Goal: Task Accomplishment & Management: Manage account settings

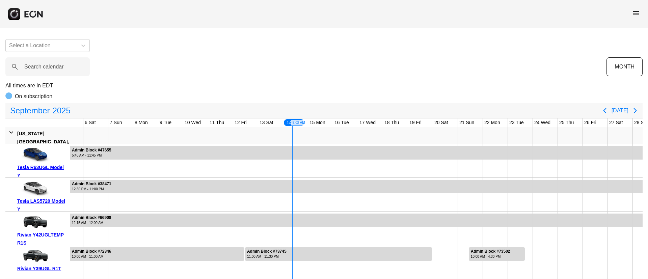
click at [637, 13] on span "menu" at bounding box center [636, 13] width 8 height 8
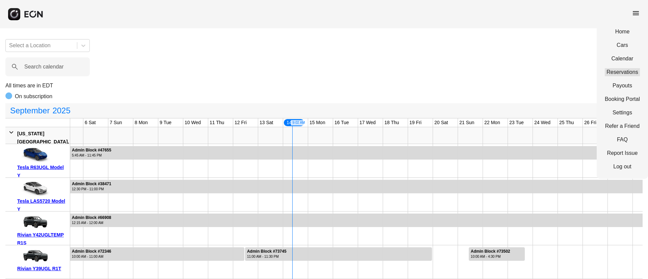
click at [608, 72] on link "Reservations" at bounding box center [622, 72] width 35 height 8
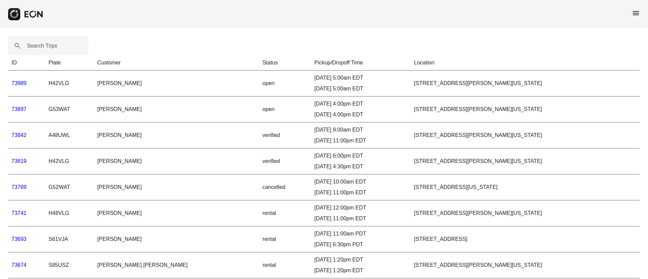
click at [38, 48] on label "Search Trips" at bounding box center [42, 46] width 30 height 8
click at [38, 48] on Trips "Search Trips" at bounding box center [48, 45] width 80 height 19
paste Trips "*****"
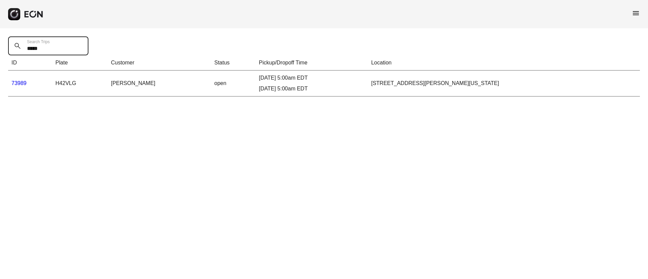
type Trips "*****"
click at [17, 82] on link "73989" at bounding box center [18, 83] width 15 height 6
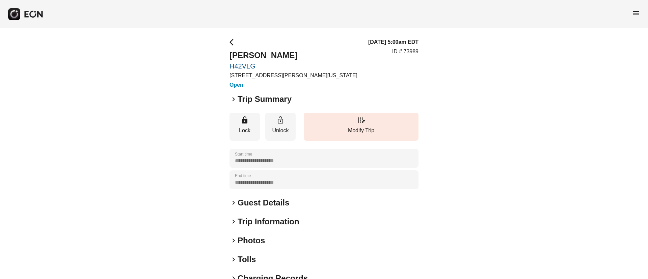
click at [291, 205] on div "keyboard_arrow_right Guest Details" at bounding box center [324, 203] width 189 height 11
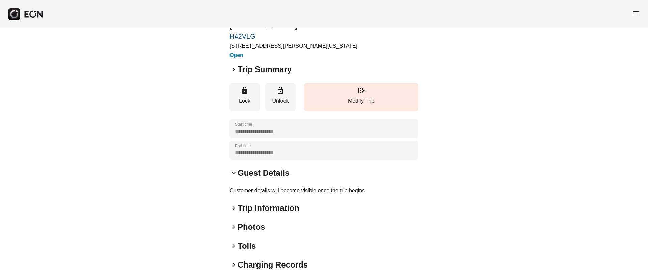
scroll to position [51, 0]
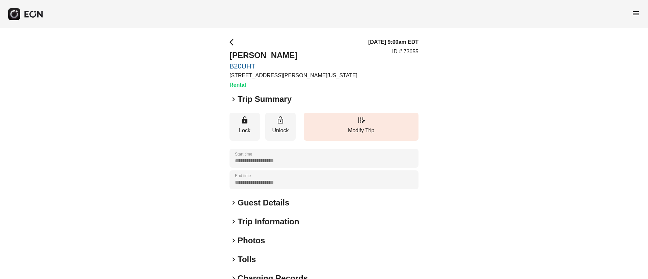
click at [262, 206] on h2 "Guest Details" at bounding box center [264, 203] width 52 height 11
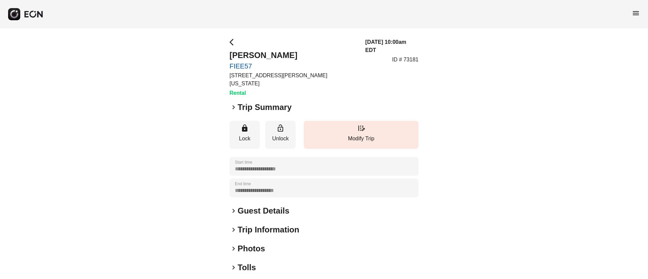
click at [293, 206] on div "keyboard_arrow_right Guest Details" at bounding box center [324, 211] width 189 height 11
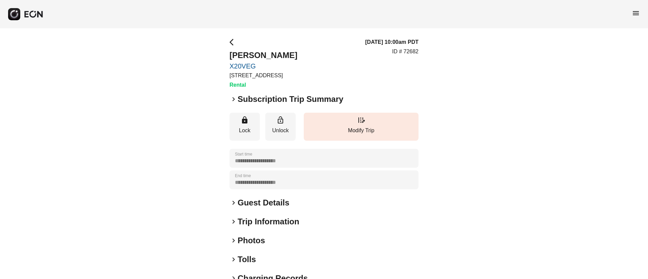
click at [638, 10] on span "menu" at bounding box center [636, 13] width 8 height 8
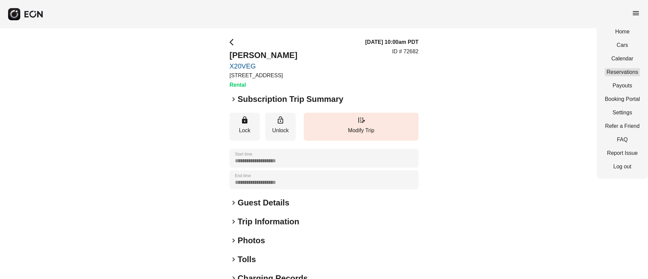
click at [625, 72] on link "Reservations" at bounding box center [622, 72] width 35 height 8
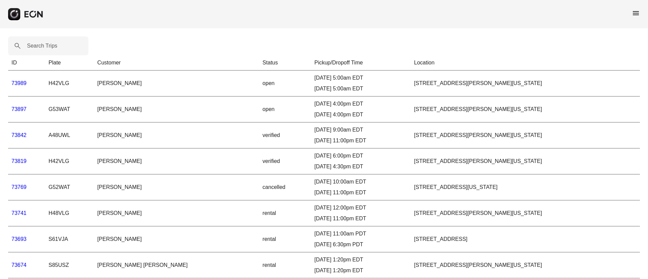
click at [49, 48] on label "Search Trips" at bounding box center [42, 46] width 30 height 8
click at [49, 48] on Trips "Search Trips" at bounding box center [48, 45] width 80 height 19
paste Trips "******"
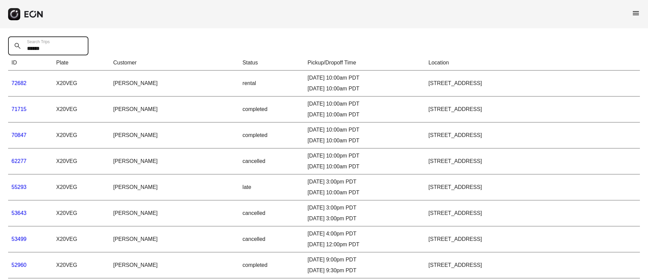
click at [16, 51] on Trips "******" at bounding box center [48, 45] width 80 height 19
paste Trips "text"
type Trips "*****"
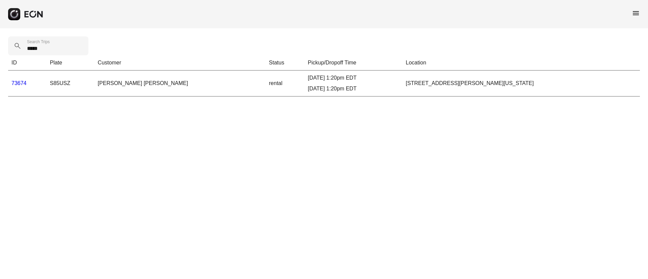
click at [26, 83] on link "73674" at bounding box center [18, 83] width 15 height 6
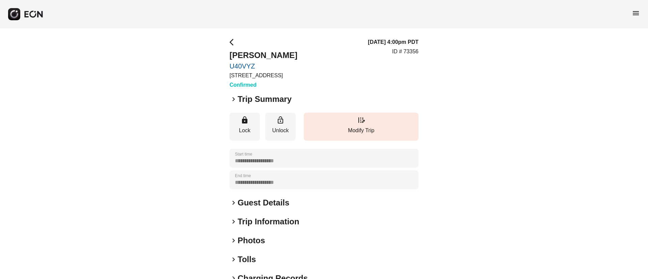
click at [275, 201] on h2 "Guest Details" at bounding box center [264, 203] width 52 height 11
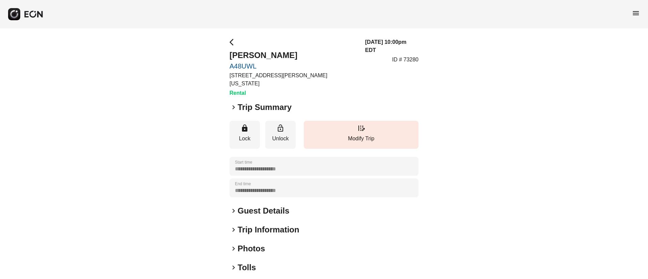
click at [636, 16] on span "menu" at bounding box center [636, 13] width 8 height 8
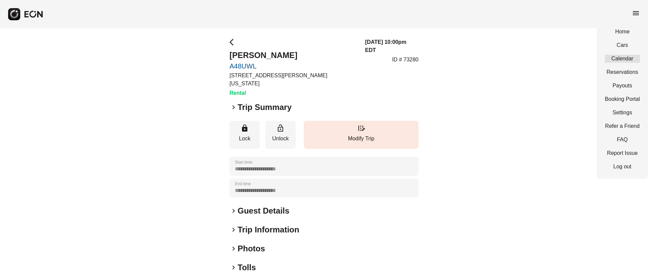
click at [621, 55] on link "Calendar" at bounding box center [622, 59] width 35 height 8
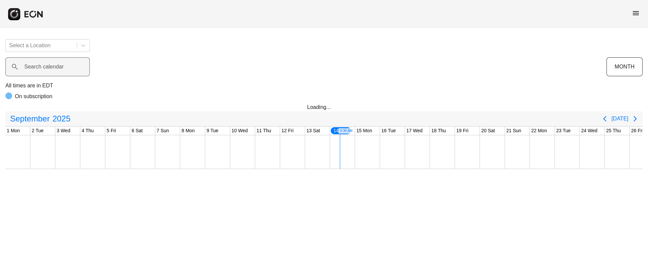
scroll to position [0, 112]
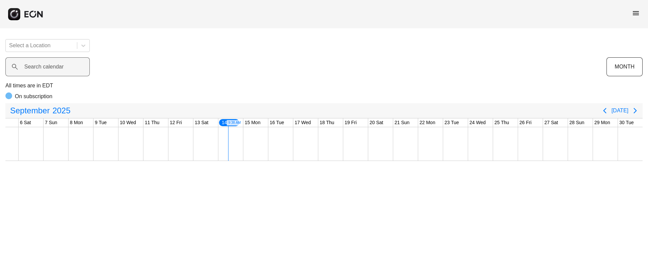
click at [56, 66] on label "Search calendar" at bounding box center [44, 67] width 40 height 8
click at [56, 66] on calendar "Search calendar" at bounding box center [47, 66] width 84 height 19
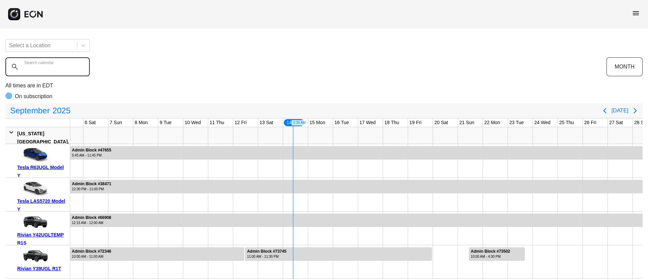
paste calendar "******"
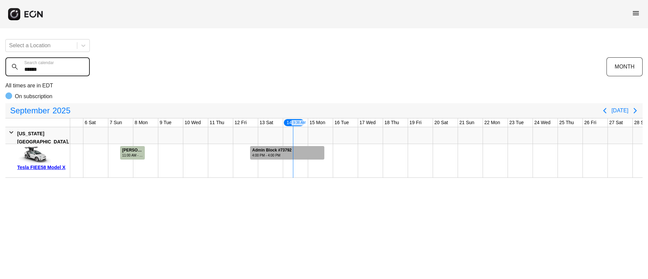
type calendar "******"
click at [303, 149] on div at bounding box center [287, 153] width 74 height 14
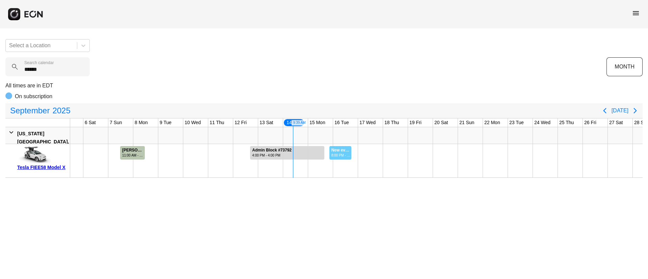
drag, startPoint x: 330, startPoint y: 151, endPoint x: 352, endPoint y: 154, distance: 22.5
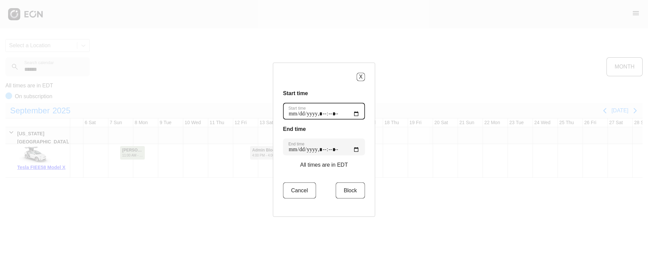
click at [354, 111] on time "Start time" at bounding box center [324, 111] width 82 height 17
type time "**********"
click at [342, 83] on div "X Start time Start time End time End time All times are in EDT Cancel Block" at bounding box center [324, 139] width 102 height 154
click at [353, 152] on time "End time" at bounding box center [324, 146] width 82 height 17
type time "**********"
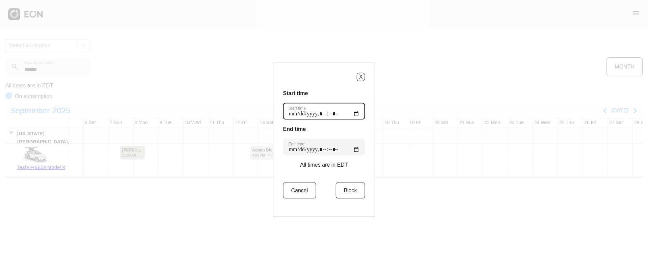
click at [330, 119] on time "Start time" at bounding box center [324, 111] width 82 height 17
click at [350, 188] on button "Block" at bounding box center [350, 190] width 29 height 16
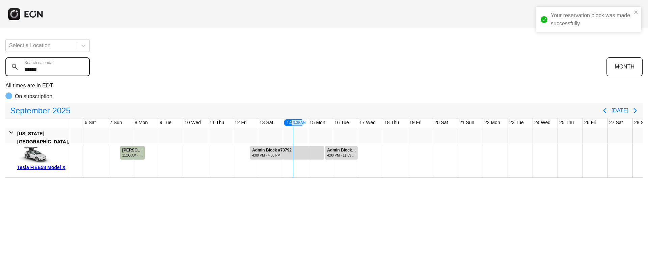
drag, startPoint x: 56, startPoint y: 71, endPoint x: 0, endPoint y: 75, distance: 56.5
click at [0, 75] on div "Your reservation block was made successfully Select a Location ****** Search ca…" at bounding box center [324, 106] width 648 height 144
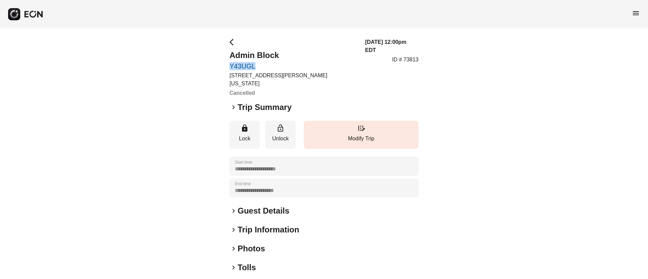
drag, startPoint x: 229, startPoint y: 67, endPoint x: 270, endPoint y: 63, distance: 41.4
click at [270, 63] on div "**********" at bounding box center [324, 197] width 648 height 338
copy link "Y43UGL"
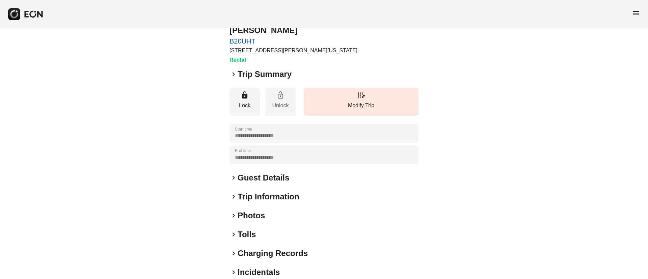
scroll to position [58, 0]
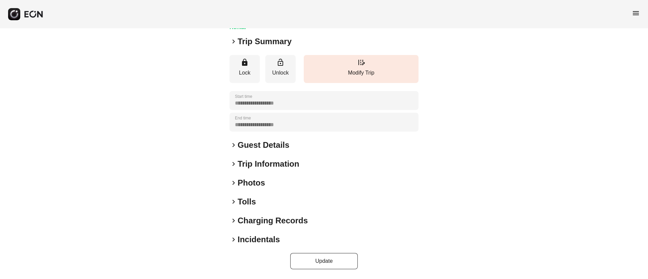
click at [278, 184] on div "keyboard_arrow_right Photos" at bounding box center [324, 183] width 189 height 11
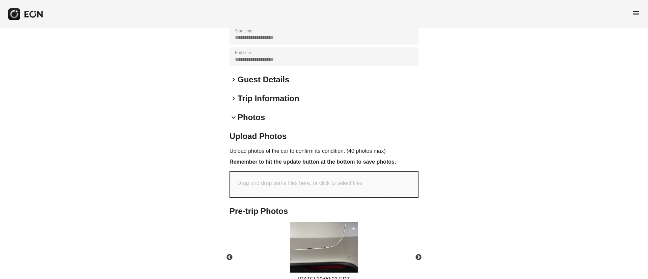
scroll to position [201, 0]
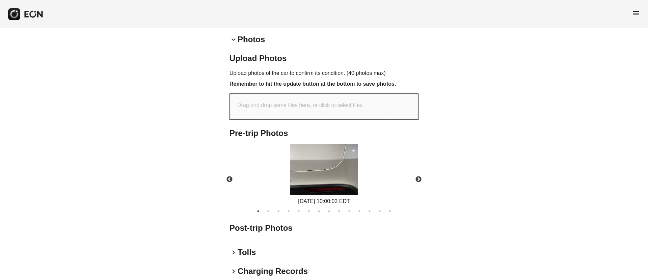
click at [352, 184] on img at bounding box center [324, 169] width 68 height 51
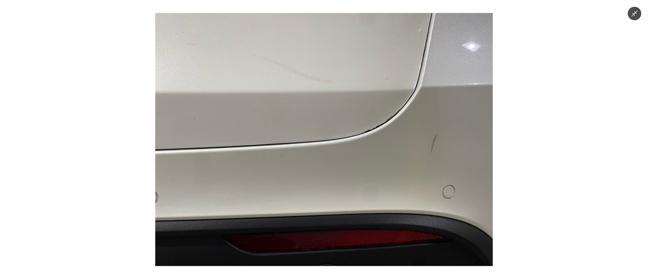
click at [352, 184] on img at bounding box center [324, 139] width 338 height 253
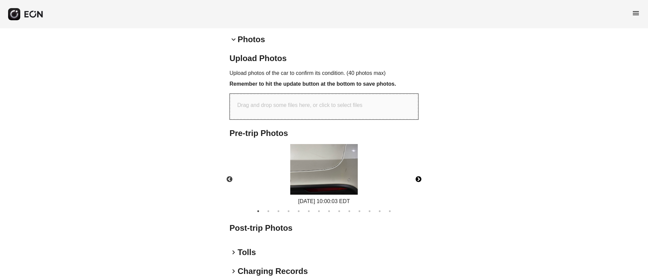
click at [415, 178] on button "Next" at bounding box center [419, 180] width 24 height 24
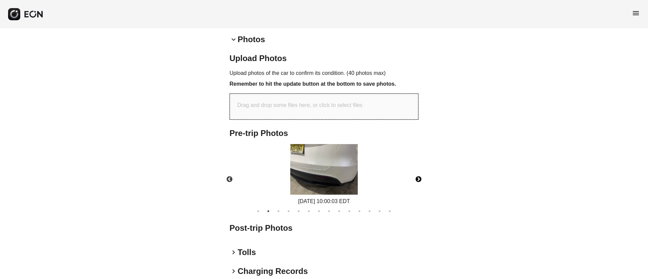
click at [415, 178] on button "Next" at bounding box center [419, 180] width 24 height 24
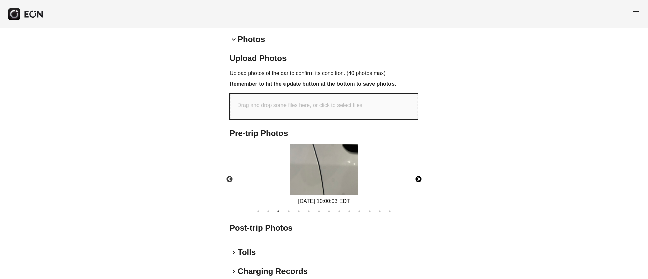
click at [314, 181] on img at bounding box center [324, 169] width 68 height 51
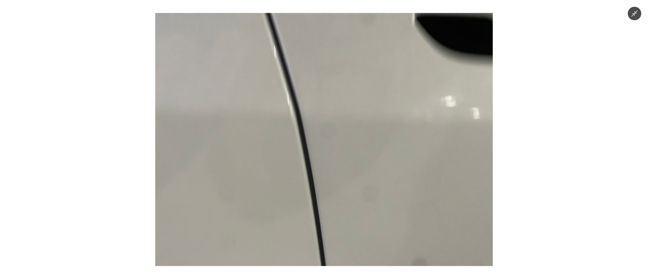
click at [314, 181] on img at bounding box center [324, 139] width 338 height 253
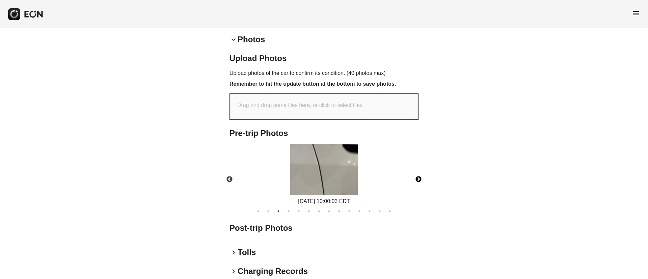
click at [420, 181] on button "Next" at bounding box center [419, 180] width 24 height 24
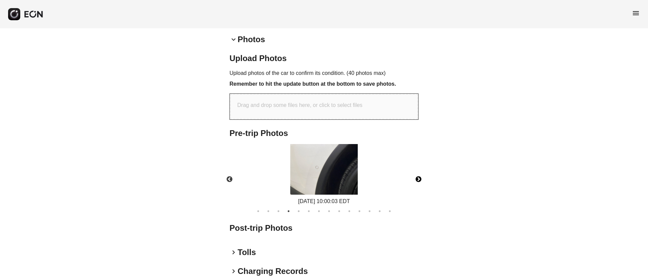
click at [341, 177] on img at bounding box center [324, 169] width 68 height 51
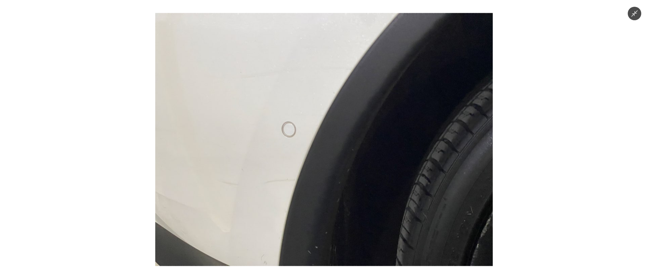
click at [341, 177] on img at bounding box center [324, 139] width 338 height 253
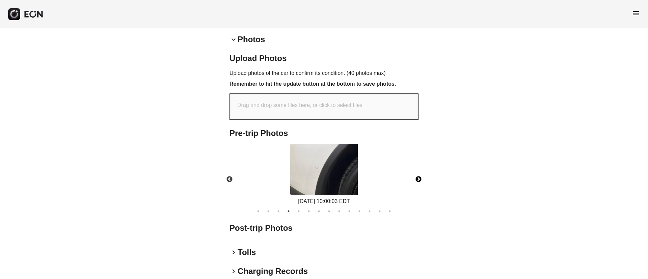
click at [418, 179] on button "Next" at bounding box center [419, 180] width 24 height 24
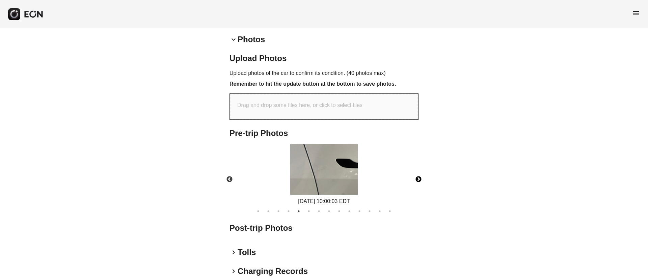
click at [343, 181] on img at bounding box center [324, 169] width 68 height 51
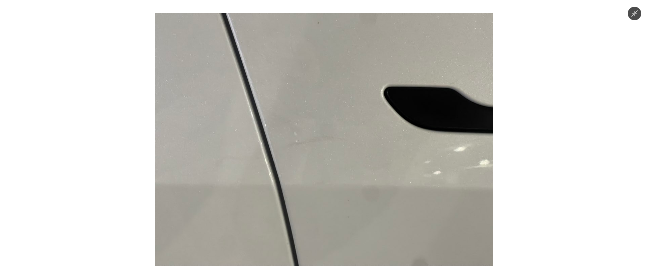
click at [343, 181] on img at bounding box center [324, 139] width 338 height 253
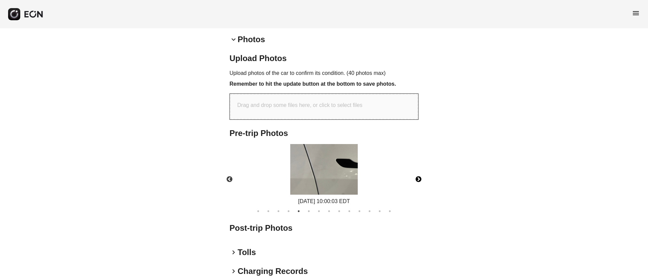
click at [422, 182] on button "Next" at bounding box center [419, 180] width 24 height 24
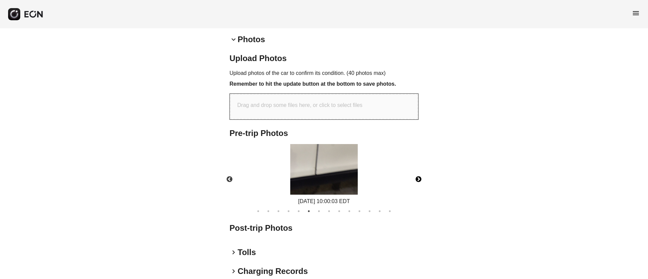
click at [334, 175] on img at bounding box center [324, 169] width 68 height 51
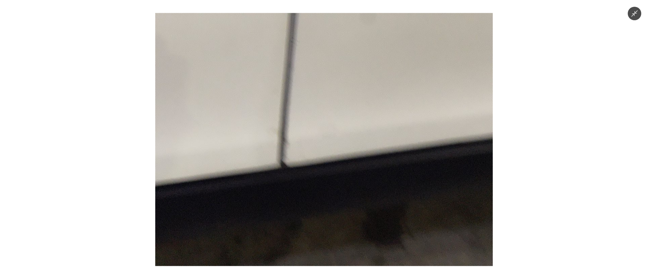
click at [339, 172] on img at bounding box center [324, 139] width 338 height 253
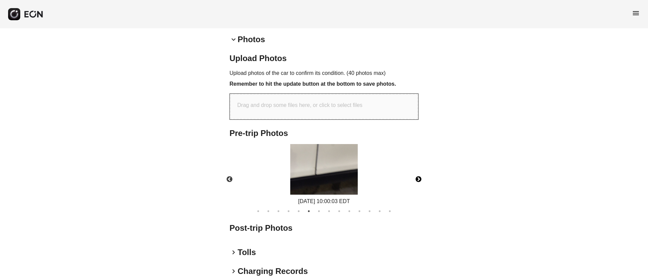
click at [419, 183] on button "Next" at bounding box center [419, 180] width 24 height 24
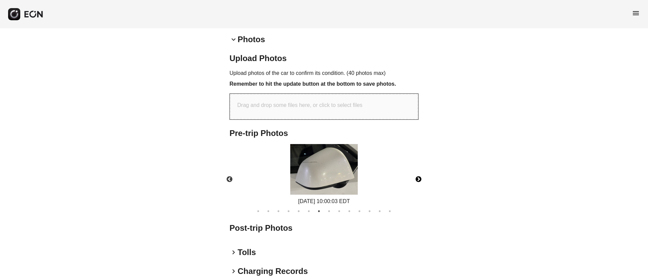
click at [338, 172] on img at bounding box center [324, 169] width 68 height 51
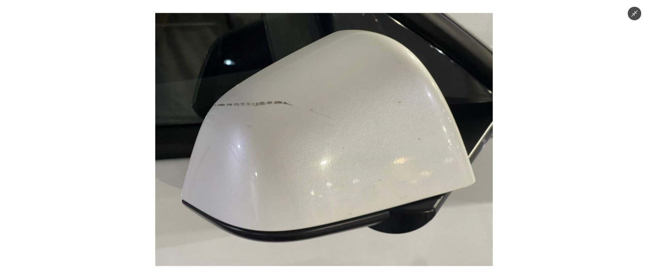
click at [338, 172] on img at bounding box center [324, 139] width 338 height 253
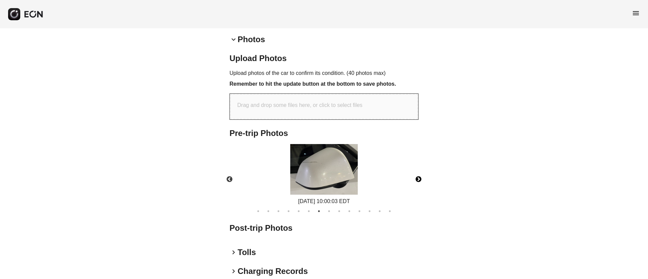
click at [417, 176] on button "Next" at bounding box center [419, 180] width 24 height 24
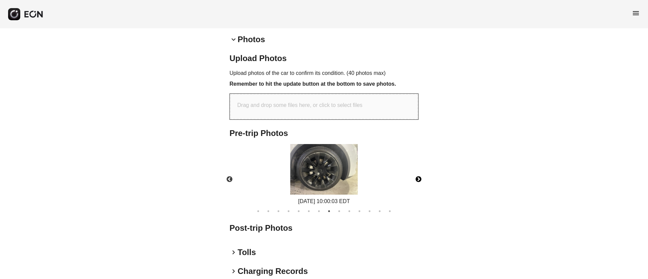
click at [338, 179] on img at bounding box center [324, 169] width 68 height 51
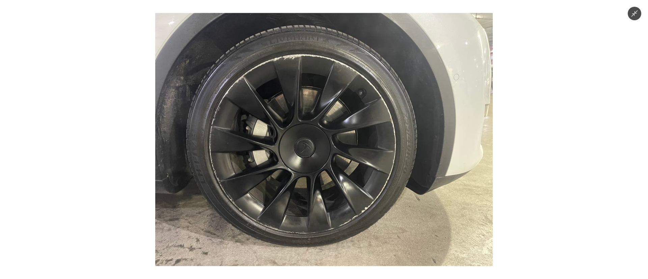
click at [338, 179] on img at bounding box center [324, 139] width 338 height 253
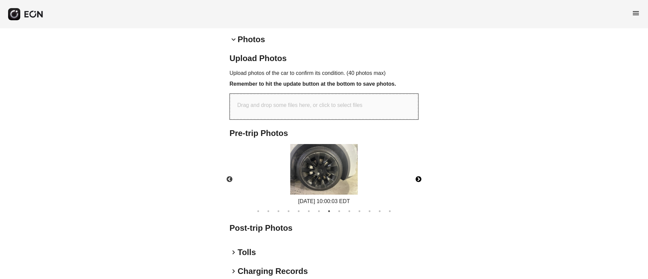
click at [421, 180] on button "Next" at bounding box center [419, 180] width 24 height 24
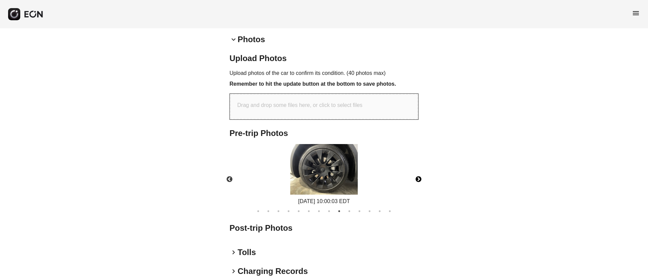
click at [421, 180] on button "Next" at bounding box center [419, 180] width 24 height 24
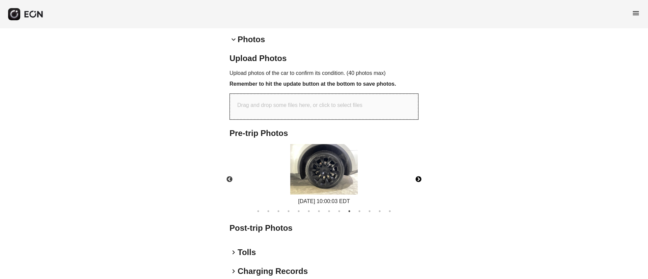
click at [421, 180] on button "Next" at bounding box center [419, 180] width 24 height 24
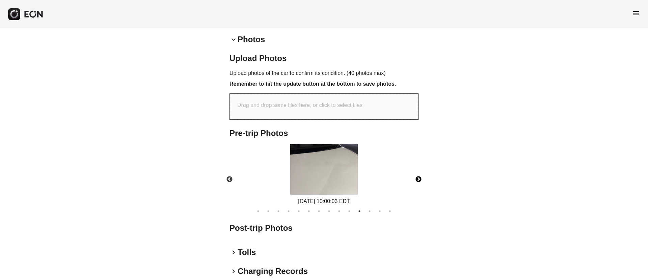
click at [421, 180] on button "Next" at bounding box center [419, 180] width 24 height 24
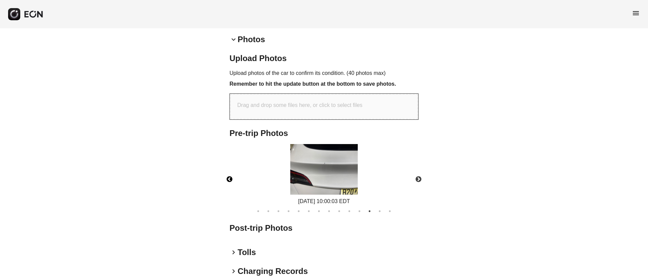
click at [234, 181] on button "Previous" at bounding box center [230, 180] width 24 height 24
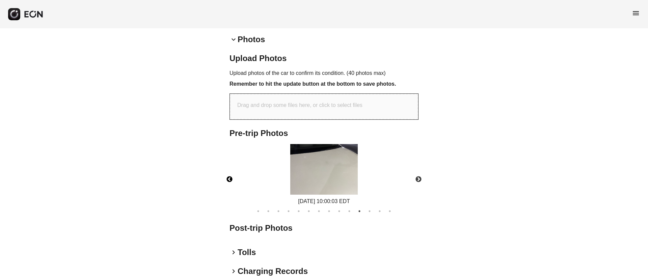
click at [315, 167] on img at bounding box center [324, 169] width 68 height 51
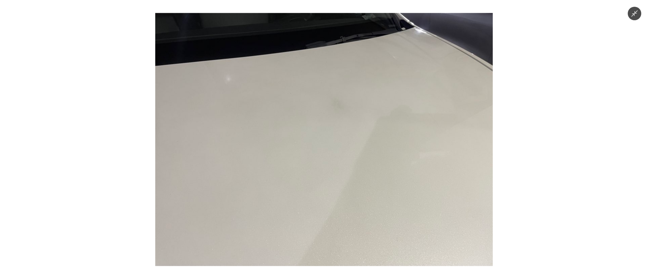
click at [315, 167] on img at bounding box center [324, 139] width 338 height 253
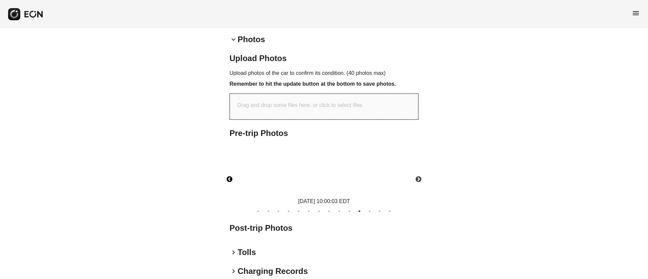
click at [341, 186] on img at bounding box center [324, 169] width 68 height 51
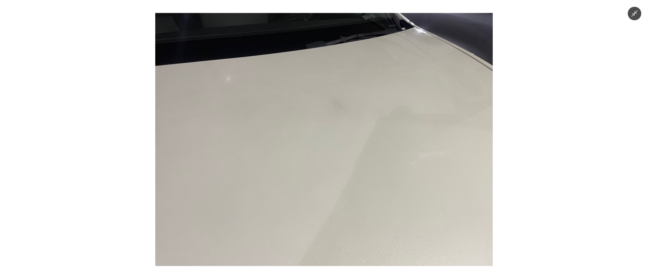
click at [341, 186] on img at bounding box center [324, 139] width 338 height 253
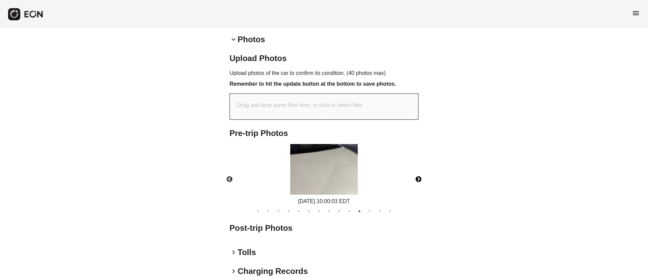
click at [422, 184] on button "Next" at bounding box center [419, 180] width 24 height 24
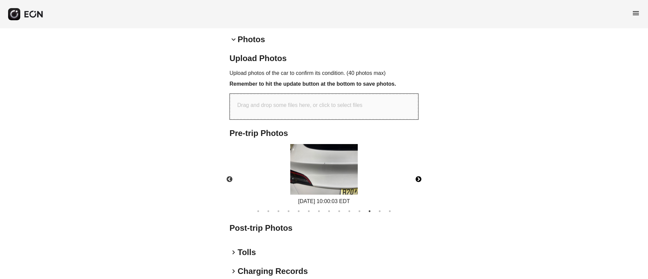
click at [337, 171] on img at bounding box center [324, 169] width 68 height 51
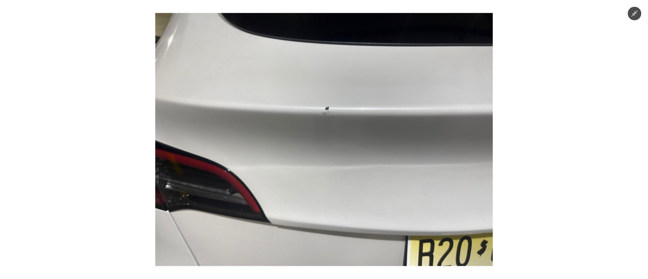
click at [337, 171] on img at bounding box center [324, 139] width 338 height 253
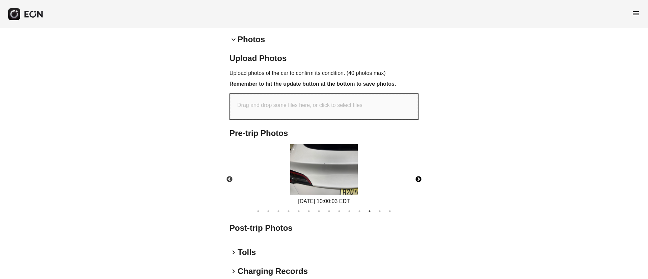
click at [420, 179] on button "Next" at bounding box center [419, 180] width 24 height 24
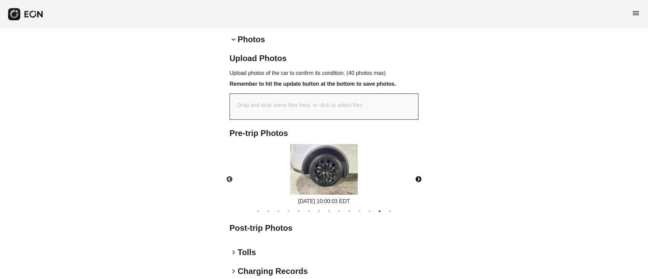
click at [335, 173] on img at bounding box center [324, 169] width 68 height 51
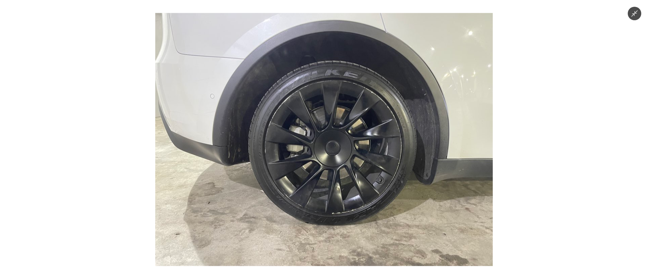
click at [335, 173] on img at bounding box center [324, 139] width 338 height 253
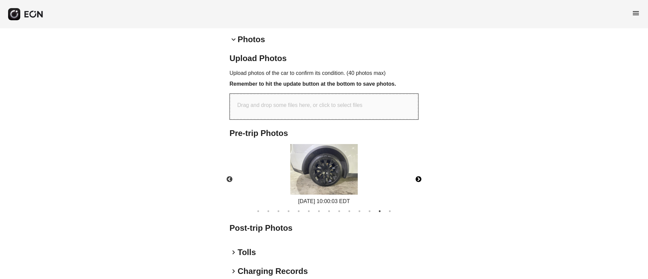
click at [420, 177] on button "Next" at bounding box center [419, 180] width 24 height 24
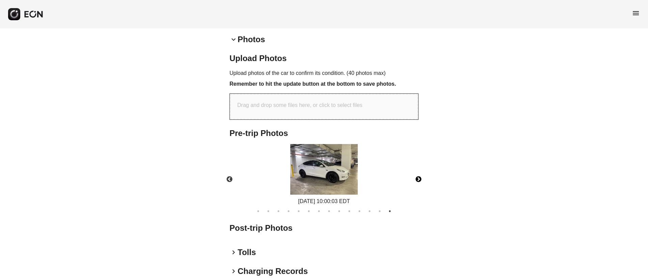
click at [340, 178] on img at bounding box center [324, 169] width 68 height 51
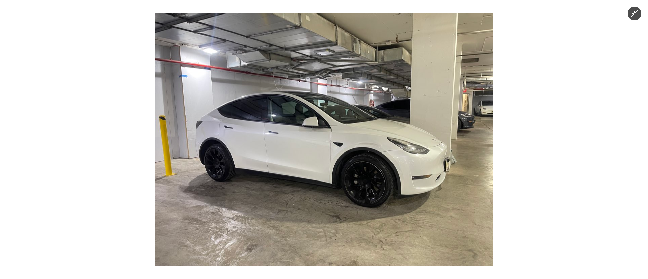
click at [340, 178] on img at bounding box center [324, 139] width 338 height 253
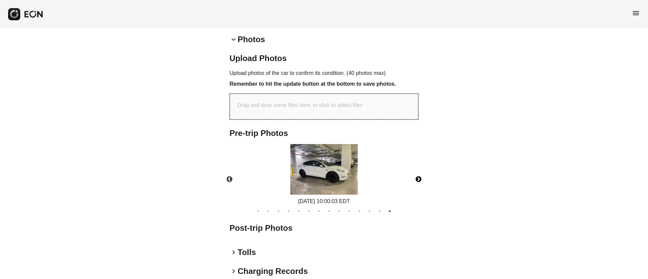
click at [418, 179] on button "Next" at bounding box center [419, 180] width 24 height 24
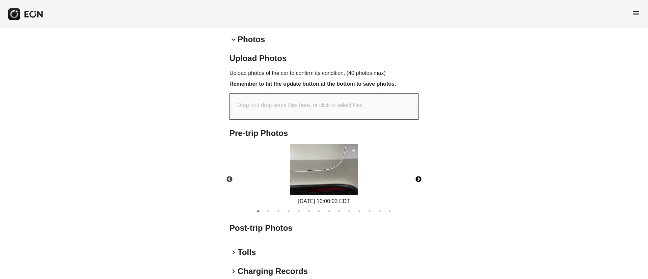
click at [346, 184] on img at bounding box center [324, 169] width 68 height 51
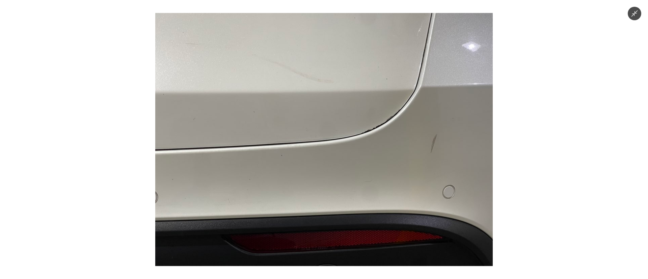
click at [346, 184] on img at bounding box center [324, 139] width 338 height 253
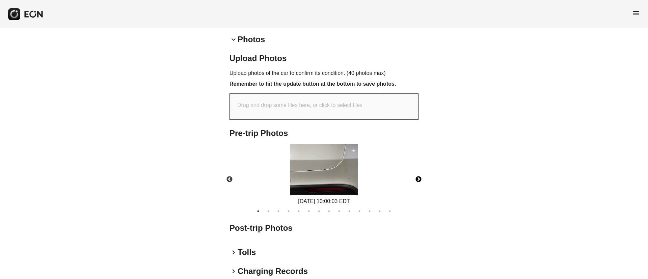
click at [420, 177] on button "Next" at bounding box center [419, 180] width 24 height 24
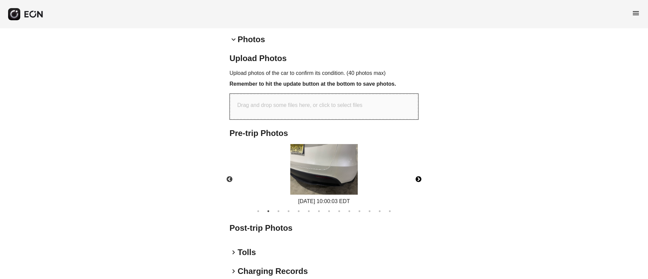
click at [420, 177] on button "Next" at bounding box center [419, 180] width 24 height 24
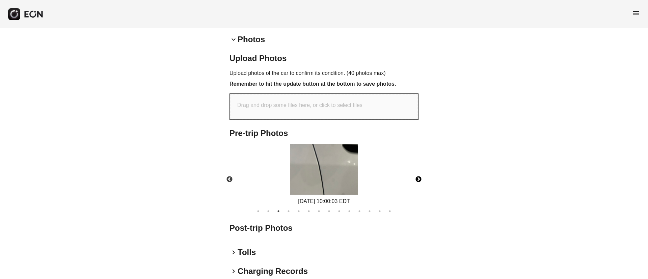
click at [420, 177] on button "Next" at bounding box center [419, 180] width 24 height 24
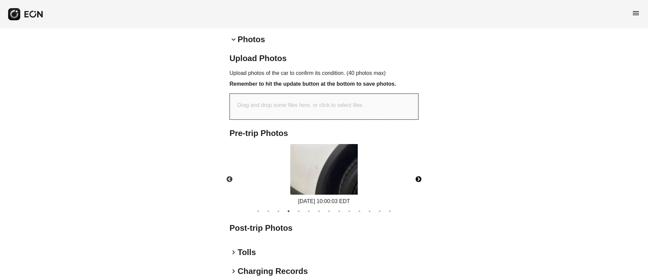
click at [420, 177] on button "Next" at bounding box center [419, 180] width 24 height 24
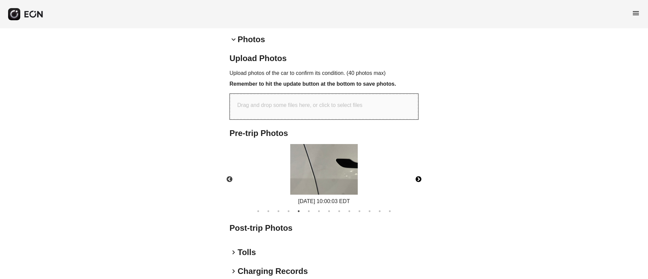
click at [420, 177] on button "Next" at bounding box center [419, 180] width 24 height 24
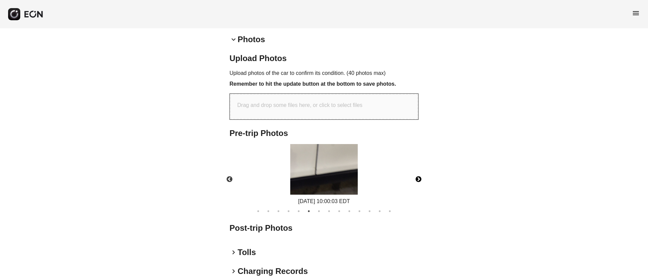
click at [420, 177] on button "Next" at bounding box center [419, 180] width 24 height 24
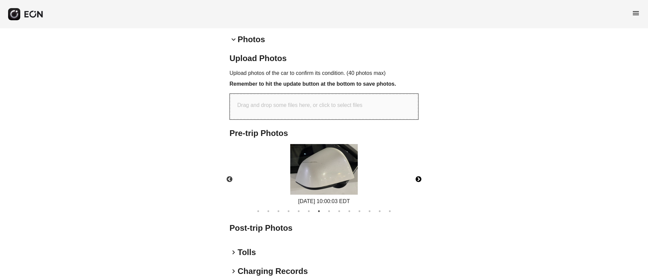
click at [420, 177] on button "Next" at bounding box center [419, 180] width 24 height 24
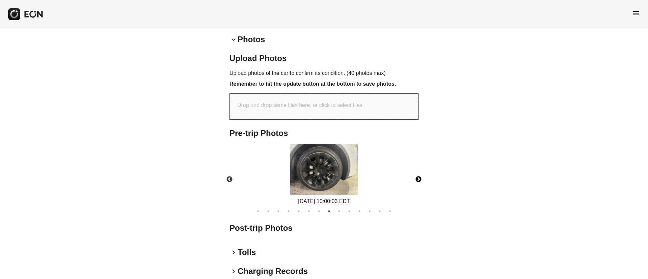
click at [420, 177] on button "Next" at bounding box center [419, 180] width 24 height 24
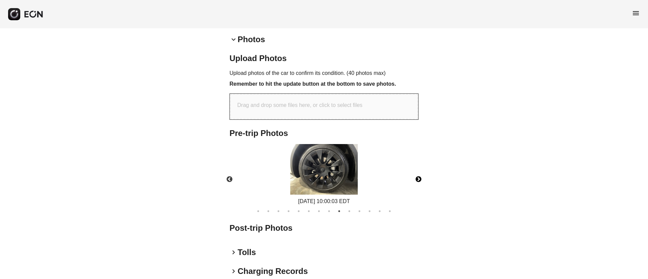
click at [420, 177] on button "Next" at bounding box center [419, 180] width 24 height 24
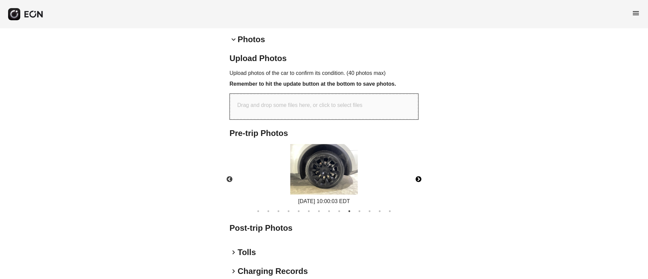
click at [420, 177] on button "Next" at bounding box center [419, 180] width 24 height 24
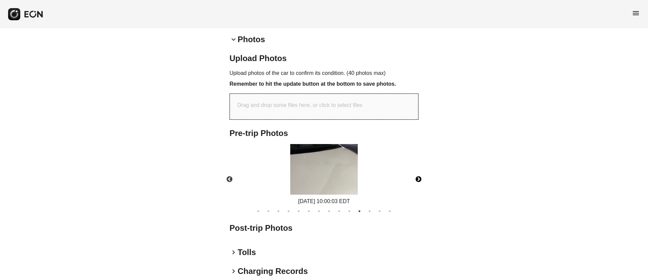
click at [420, 177] on button "Next" at bounding box center [419, 180] width 24 height 24
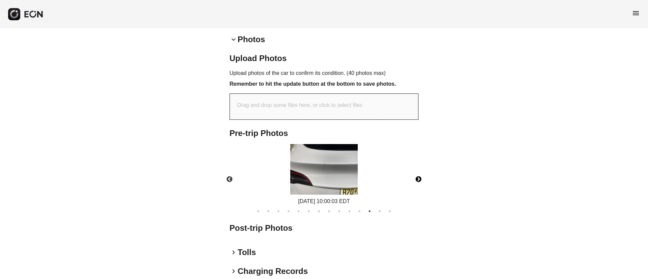
click at [420, 177] on button "Next" at bounding box center [419, 180] width 24 height 24
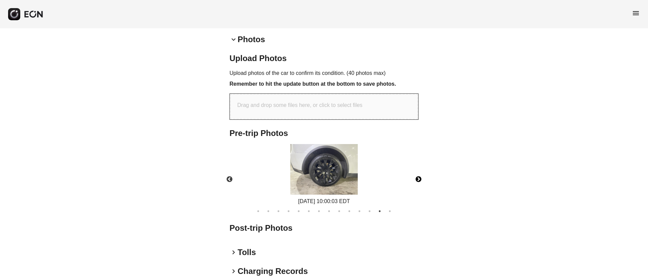
click at [420, 177] on button "Next" at bounding box center [419, 180] width 24 height 24
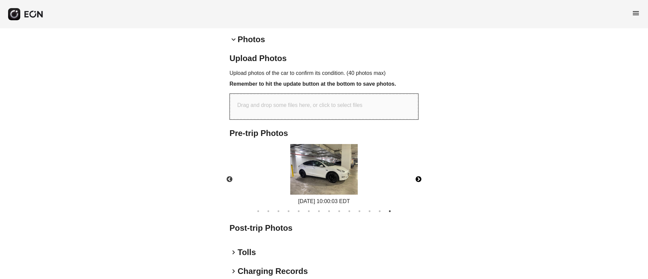
click at [420, 177] on button "Next" at bounding box center [419, 180] width 24 height 24
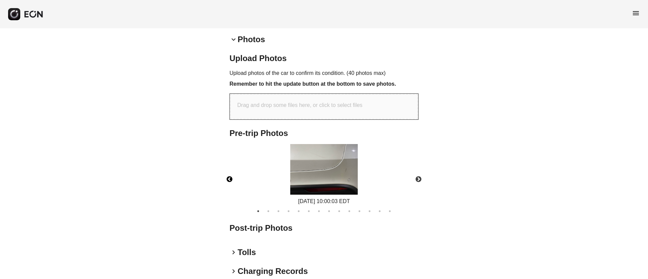
click at [232, 179] on button "Previous" at bounding box center [230, 180] width 24 height 24
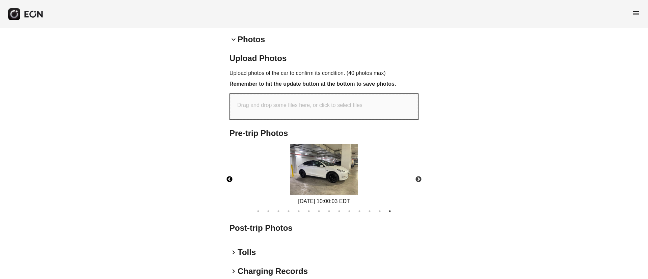
click at [316, 164] on img at bounding box center [324, 169] width 68 height 51
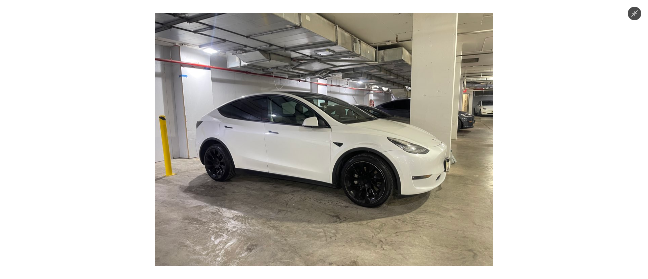
click at [323, 177] on img at bounding box center [324, 139] width 338 height 253
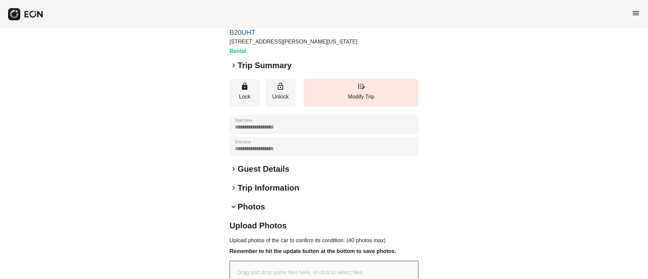
scroll to position [0, 0]
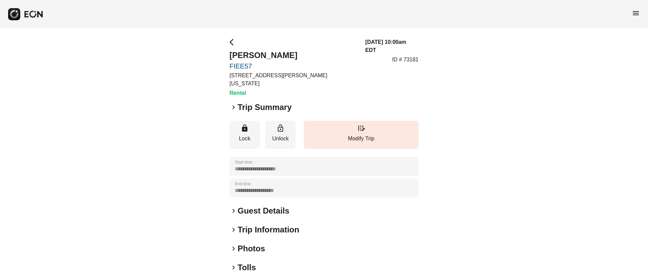
click at [273, 244] on div "keyboard_arrow_right Photos" at bounding box center [324, 248] width 189 height 11
